Goal: Task Accomplishment & Management: Use online tool/utility

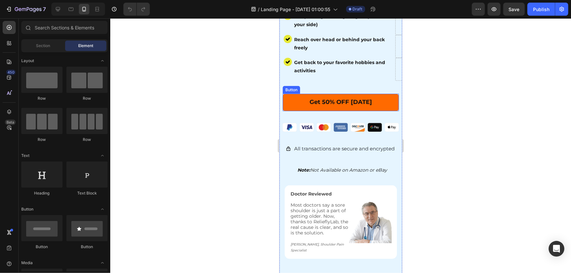
scroll to position [178, 0]
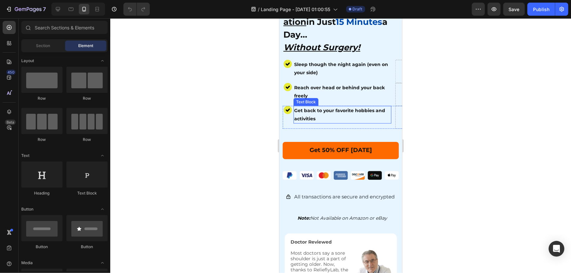
click at [311, 107] on strong "Get back to your favorite hobbies and activities" at bounding box center [339, 114] width 91 height 14
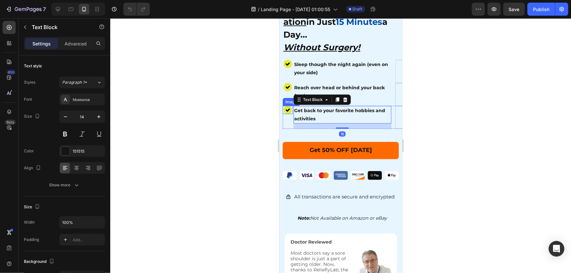
click at [281, 118] on div "Video Shoulder Tear ? Relieve Pain and Inflammation in Just 15 Minutes a Day...…" at bounding box center [340, 89] width 123 height 456
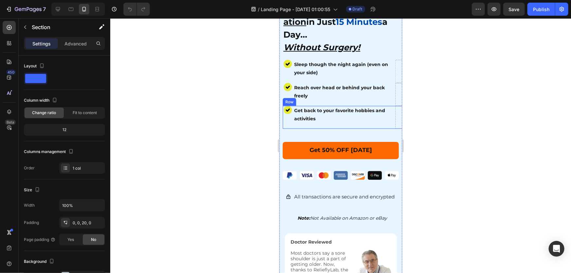
click at [285, 118] on div "Image" at bounding box center [287, 117] width 10 height 23
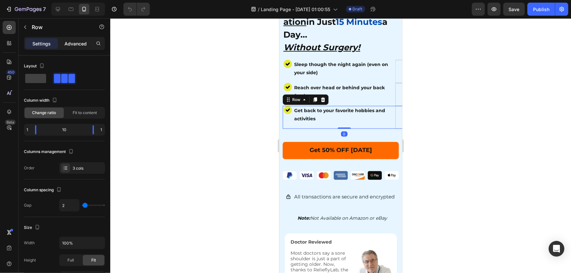
click at [69, 41] on p "Advanced" at bounding box center [75, 43] width 22 height 7
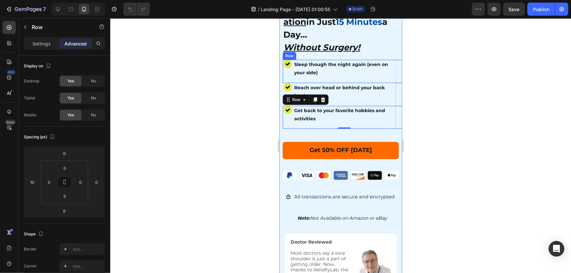
click at [385, 75] on div "Sleep though the night again (even on your side) Text Block" at bounding box center [343, 71] width 101 height 23
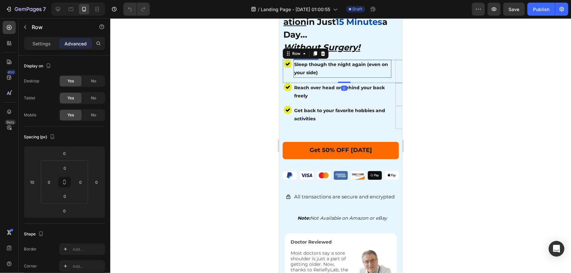
click at [321, 70] on p "Sleep though the night again (even on your side)" at bounding box center [342, 68] width 97 height 16
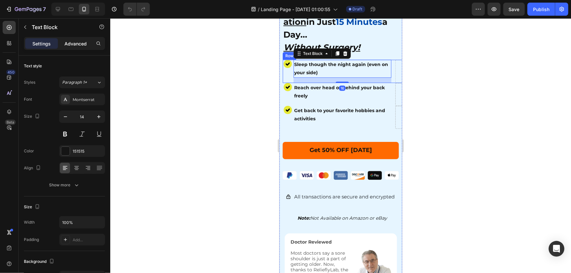
click at [73, 46] on p "Advanced" at bounding box center [75, 43] width 22 height 7
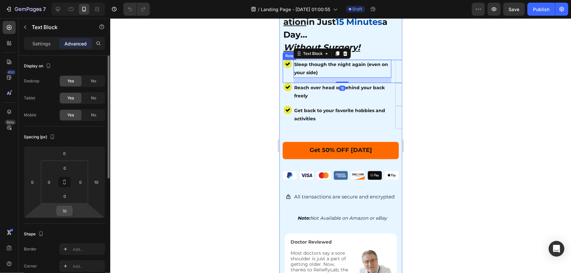
click at [69, 212] on input "16" at bounding box center [64, 211] width 13 height 10
type input "0"
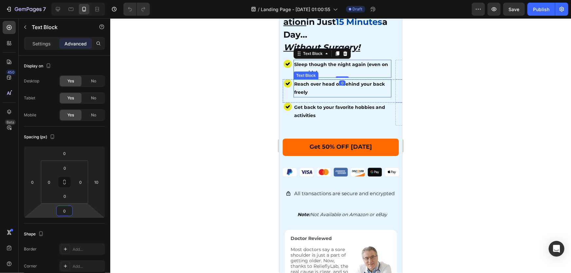
click at [343, 84] on p "Reach over head or behind your back freely" at bounding box center [342, 88] width 97 height 16
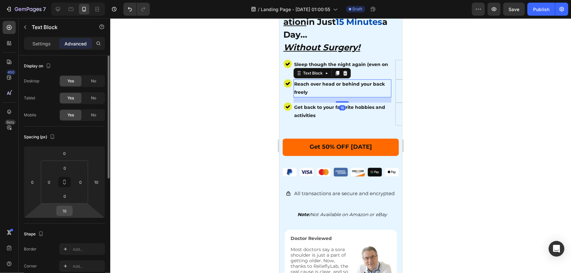
click at [72, 211] on div "16" at bounding box center [64, 211] width 16 height 10
click at [74, 0] on html "7 / Landing Page - [DATE] 01:00:55 Draft Preview Save Publish 450 Beta Sections…" at bounding box center [285, 0] width 571 height 0
click at [67, 211] on input "16" at bounding box center [64, 211] width 13 height 10
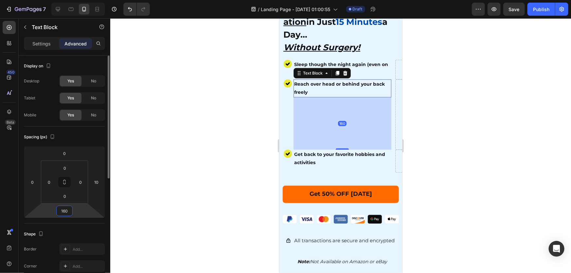
drag, startPoint x: 69, startPoint y: 212, endPoint x: 49, endPoint y: 211, distance: 20.7
click at [49, 211] on div "0 0 160 10" at bounding box center [64, 182] width 81 height 72
type input "0"
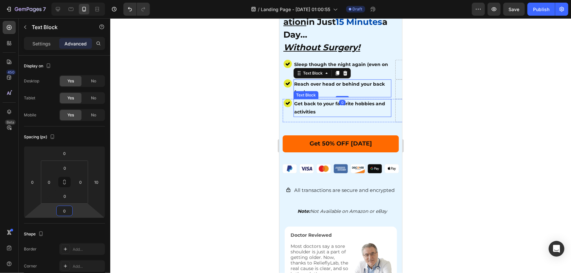
click at [339, 111] on p "Get back to your favorite hobbies and activities" at bounding box center [342, 108] width 97 height 16
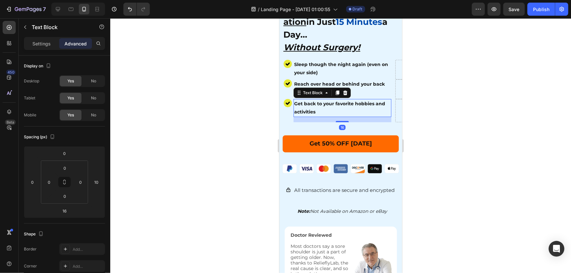
click at [338, 117] on div "16" at bounding box center [342, 119] width 98 height 5
click at [284, 114] on div "Image" at bounding box center [287, 110] width 10 height 23
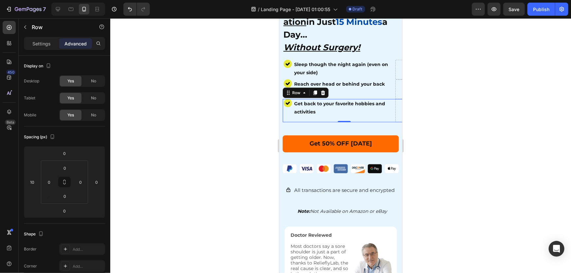
click at [243, 111] on div at bounding box center [340, 145] width 461 height 255
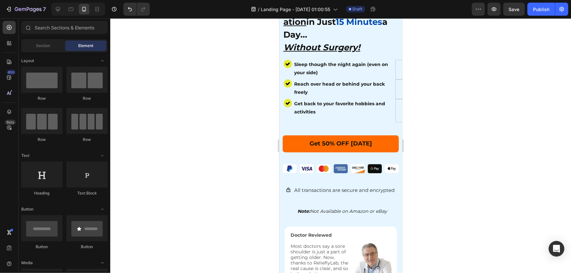
click at [455, 110] on div at bounding box center [340, 145] width 461 height 255
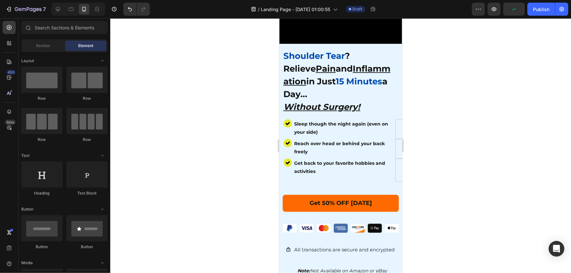
click at [230, 132] on div at bounding box center [340, 145] width 461 height 255
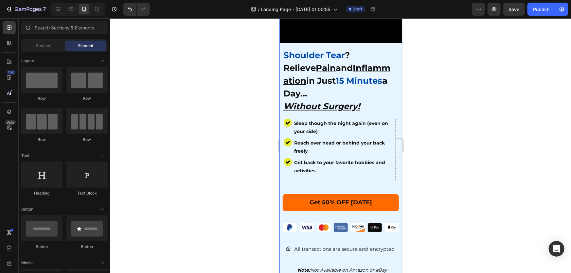
scroll to position [119, 0]
